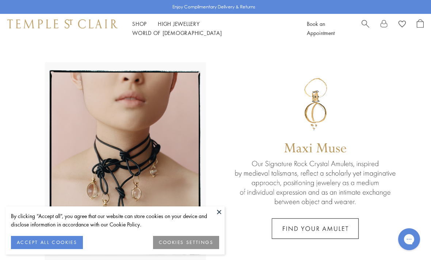
click at [49, 244] on button "ACCEPT ALL COOKIES" at bounding box center [47, 242] width 72 height 13
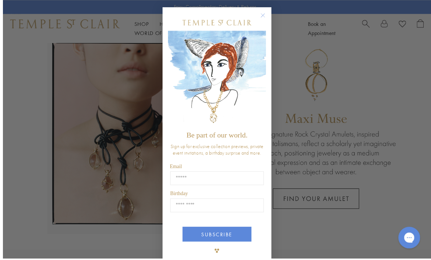
scroll to position [23, 0]
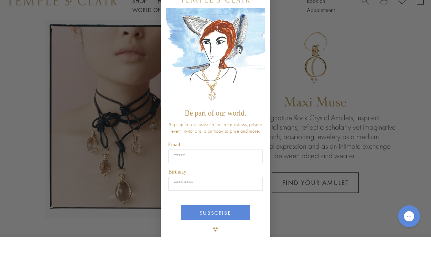
click at [260, 19] on div "Close dialog Be part of our world. Sign up for exclusive collection previews, p…" at bounding box center [216, 137] width 110 height 260
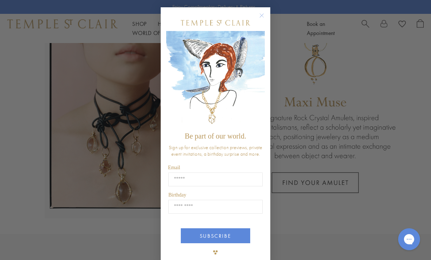
click at [262, 20] on circle "Close dialog" at bounding box center [262, 15] width 9 height 9
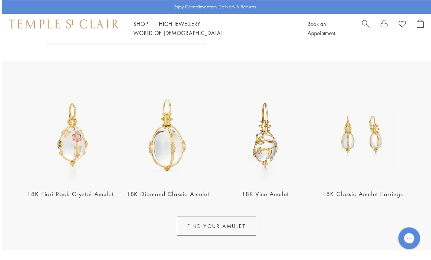
scroll to position [226, 0]
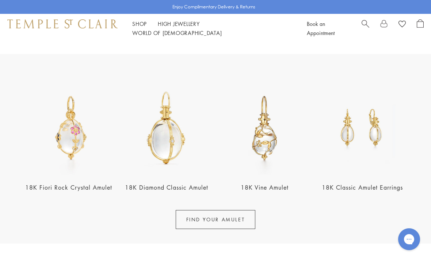
click at [162, 145] on img at bounding box center [167, 128] width 94 height 94
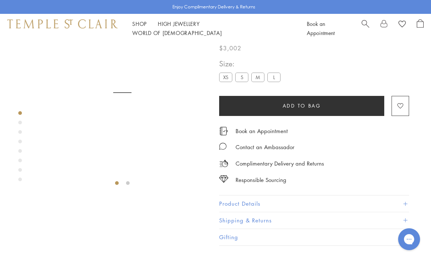
scroll to position [43, 0]
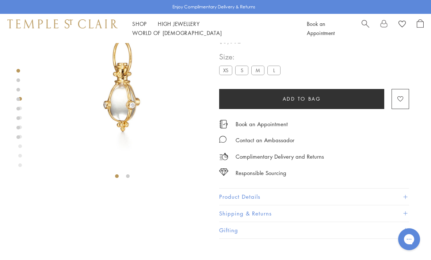
click at [244, 70] on label "S" at bounding box center [241, 70] width 13 height 9
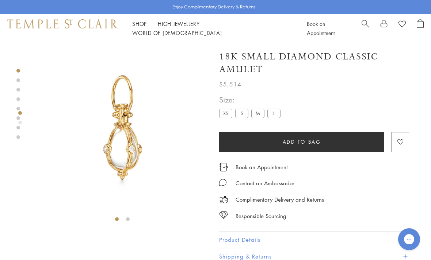
click at [259, 113] on label "M" at bounding box center [257, 113] width 13 height 9
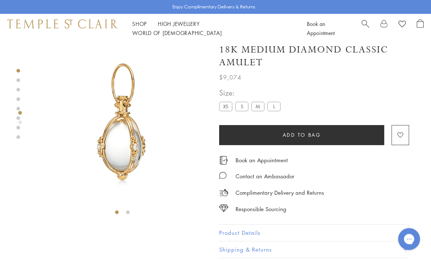
scroll to position [5, 0]
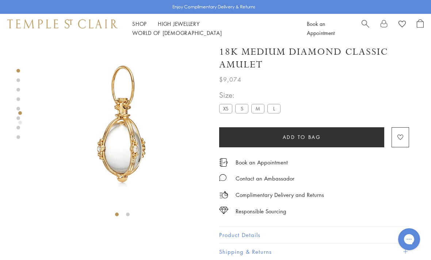
click at [226, 112] on label "XS" at bounding box center [225, 108] width 13 height 9
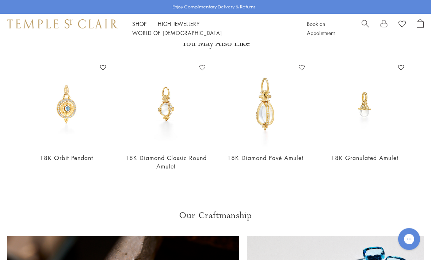
scroll to position [276, 0]
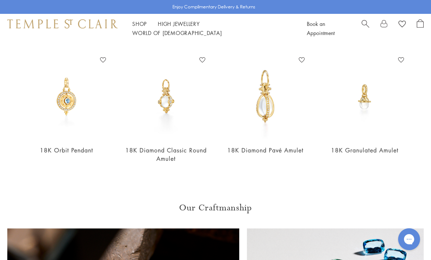
click at [171, 108] on img at bounding box center [165, 96] width 85 height 85
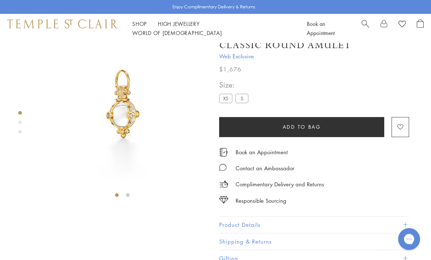
scroll to position [43, 0]
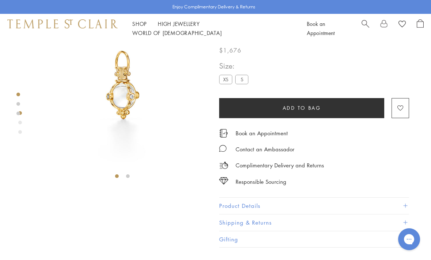
click at [240, 81] on label "S" at bounding box center [241, 79] width 13 height 9
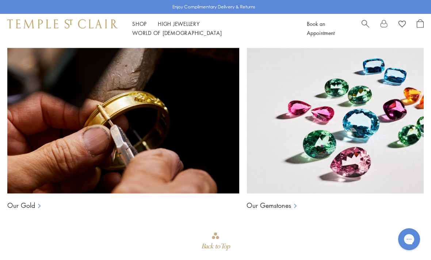
scroll to position [453, 0]
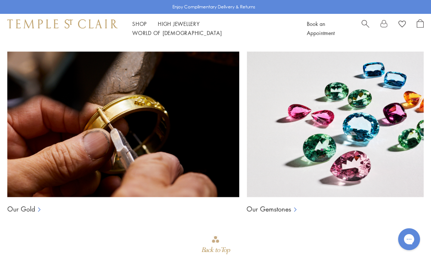
click at [141, 27] on link "Shop Shop" at bounding box center [139, 23] width 15 height 7
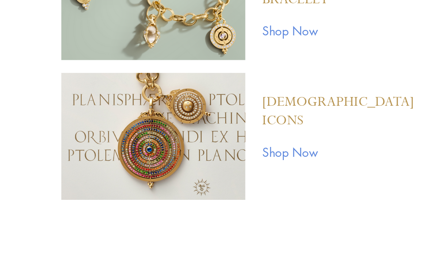
click at [341, 156] on link "Shop Now" at bounding box center [377, 160] width 72 height 8
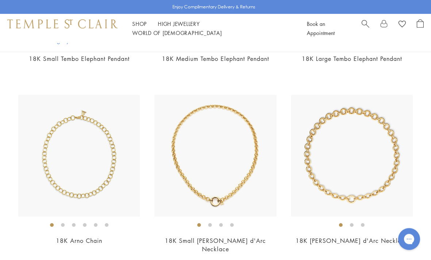
scroll to position [1139, 0]
click at [47, 181] on img at bounding box center [79, 156] width 122 height 122
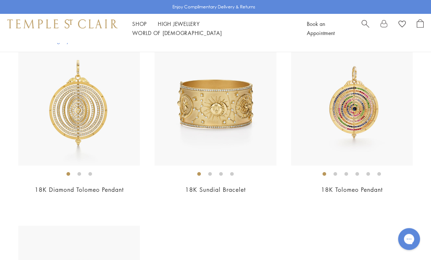
scroll to position [1563, 0]
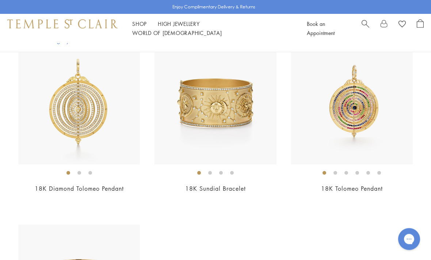
click at [364, 98] on img at bounding box center [352, 104] width 122 height 122
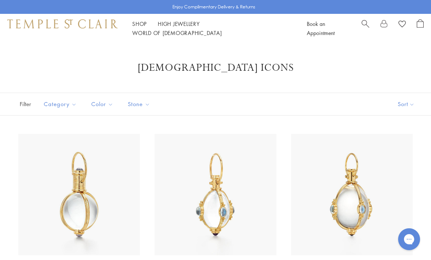
scroll to position [1587, 0]
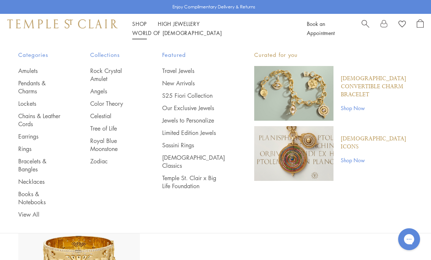
click at [27, 86] on link "Pendants & Charms" at bounding box center [39, 87] width 43 height 16
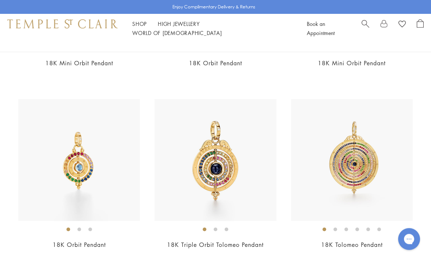
scroll to position [2424, 0]
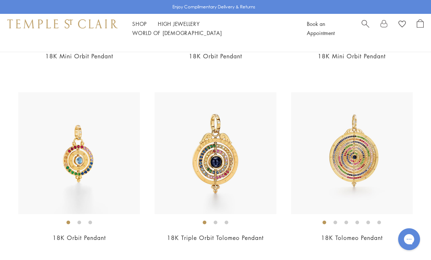
click at [62, 159] on img at bounding box center [79, 153] width 122 height 122
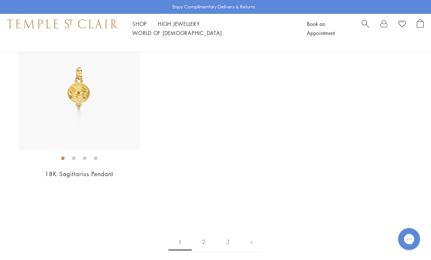
scroll to position [4183, 0]
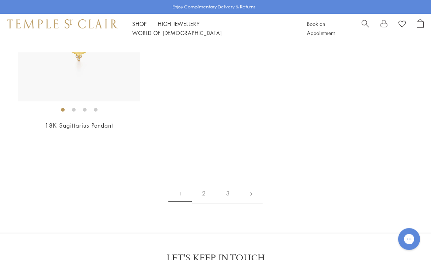
click at [205, 184] on link "2" at bounding box center [204, 194] width 24 height 20
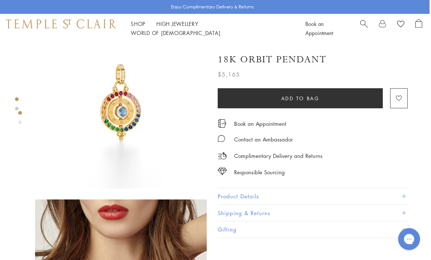
scroll to position [17, 1]
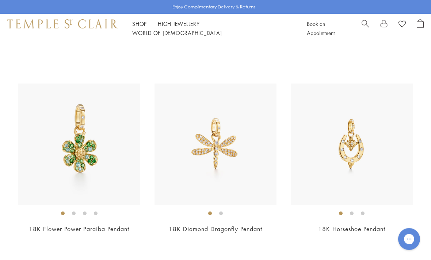
scroll to position [960, 0]
click at [232, 148] on img at bounding box center [216, 145] width 122 height 122
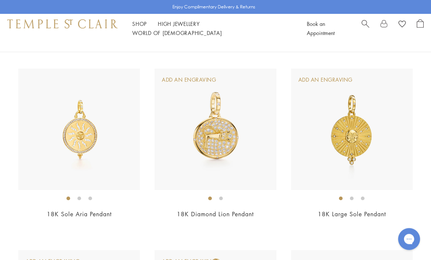
scroll to position [2254, 0]
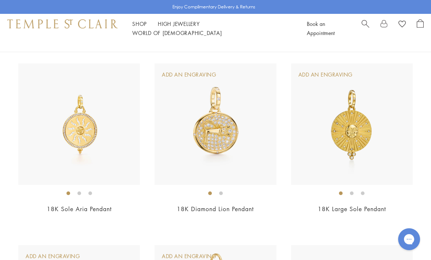
click at [362, 117] on img at bounding box center [352, 125] width 122 height 122
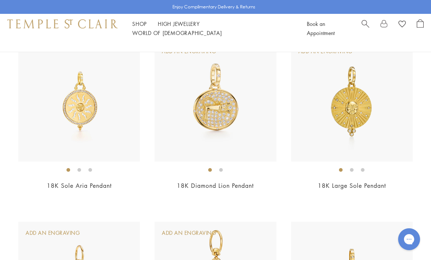
click at [62, 106] on img at bounding box center [79, 101] width 122 height 122
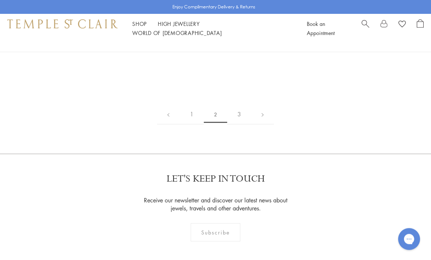
scroll to position [3512, 0]
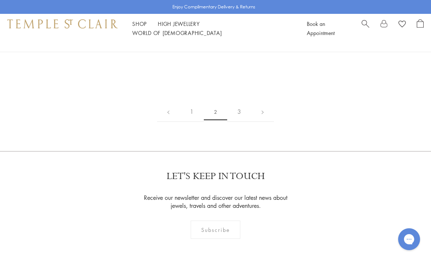
click at [243, 122] on link "3" at bounding box center [239, 112] width 24 height 20
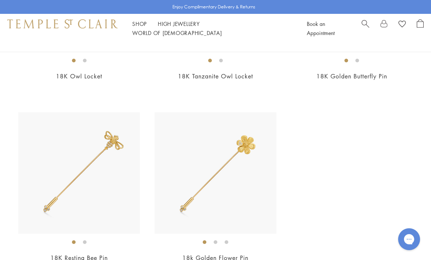
scroll to position [194, 0]
